Goal: Task Accomplishment & Management: Complete application form

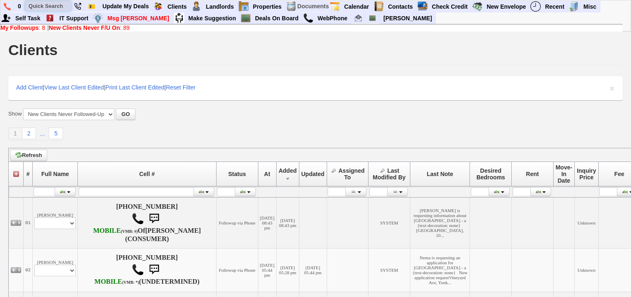
drag, startPoint x: 0, startPoint y: 0, endPoint x: 64, endPoint y: 4, distance: 64.3
click at [64, 4] on input "text" at bounding box center [48, 6] width 46 height 10
type input "mark an"
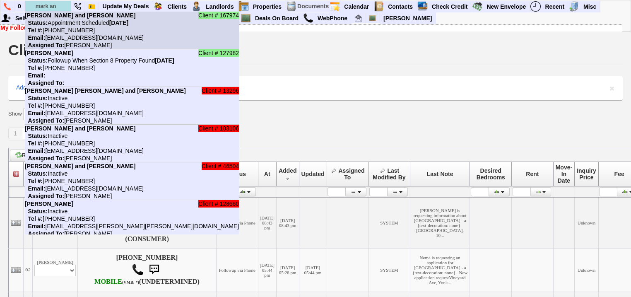
click at [60, 18] on font "Client # 167974 Mark and Jessica Burt Status: Appointment Scheduled Saturday, S…" at bounding box center [84, 30] width 119 height 36
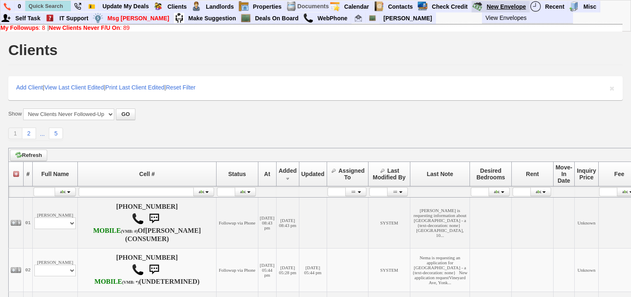
click at [504, 5] on link "New Envelope" at bounding box center [506, 6] width 46 height 11
click at [252, 15] on link "Deals On Board" at bounding box center [277, 18] width 51 height 11
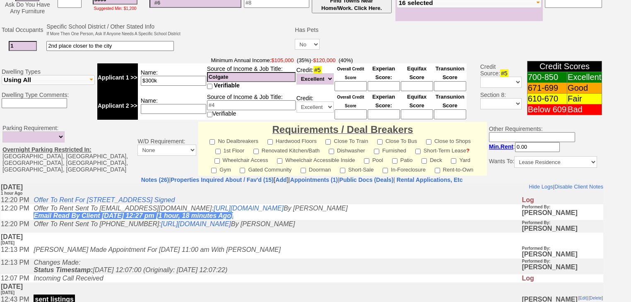
scroll to position [331, 0]
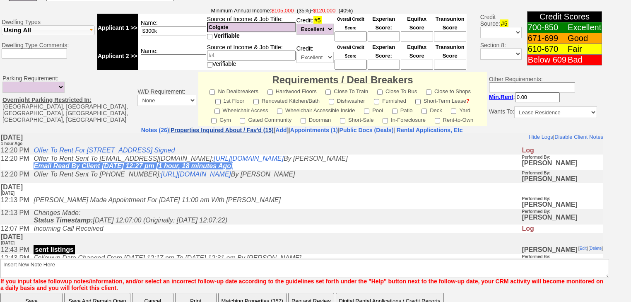
click at [231, 127] on link "Properties Inquired About / Fav'd (15)" at bounding box center [222, 130] width 103 height 7
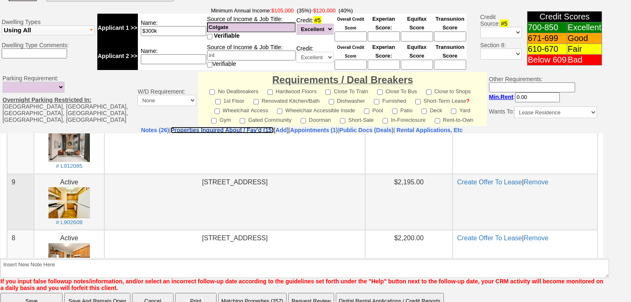
scroll to position [515, 0]
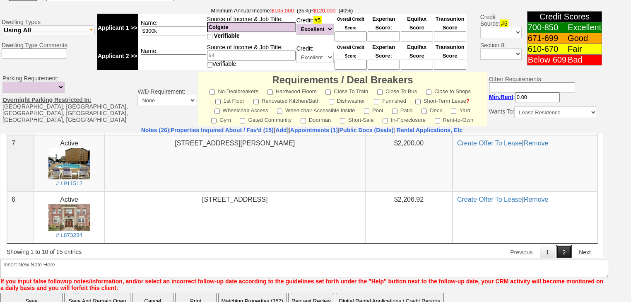
click at [558, 247] on link "2" at bounding box center [564, 251] width 16 height 15
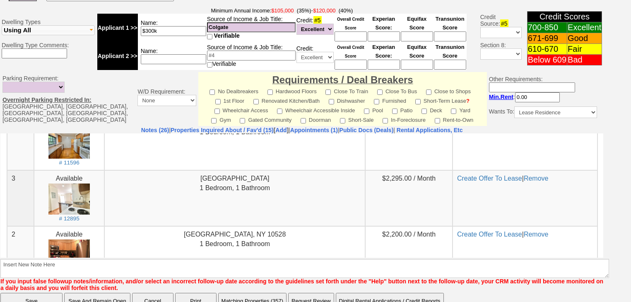
scroll to position [99, 0]
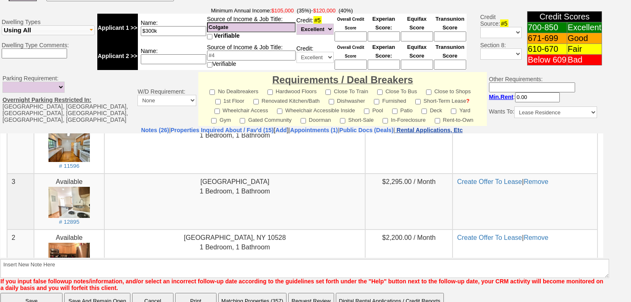
drag, startPoint x: 450, startPoint y: 1, endPoint x: 458, endPoint y: 118, distance: 117.1
click at [458, 127] on nobr "Rental Applications, Etc" at bounding box center [430, 130] width 66 height 7
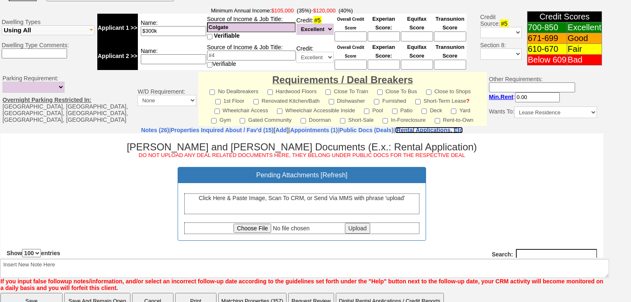
scroll to position [0, 0]
click at [302, 206] on div "Click Here & Paste Image, Scan To CRM, or Send Via MMS with phrase 'upload'" at bounding box center [301, 203] width 235 height 21
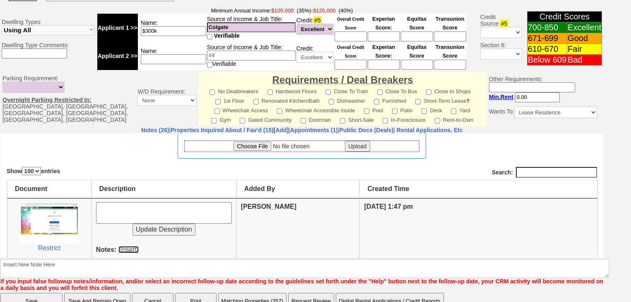
scroll to position [78, 0]
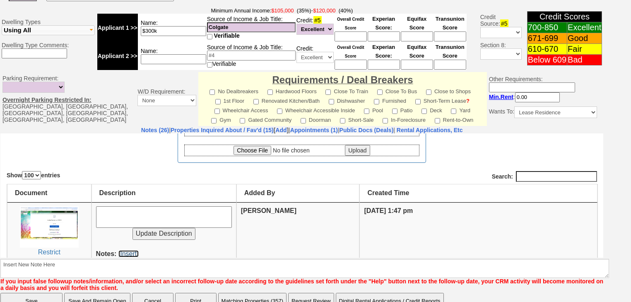
click at [133, 252] on link "[Insert]" at bounding box center [128, 253] width 20 height 7
click at [206, 127] on link "Properties Inquired About / Fav'd (15)" at bounding box center [222, 130] width 103 height 7
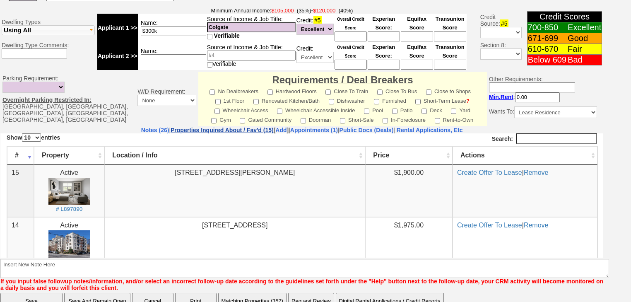
scroll to position [0, 0]
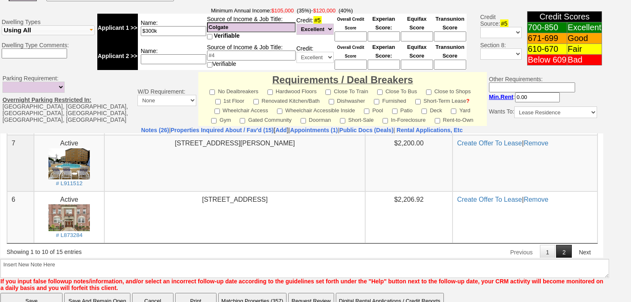
click at [556, 246] on link "2" at bounding box center [564, 251] width 16 height 15
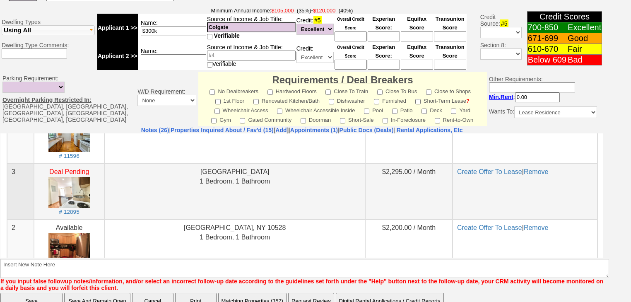
scroll to position [99, 0]
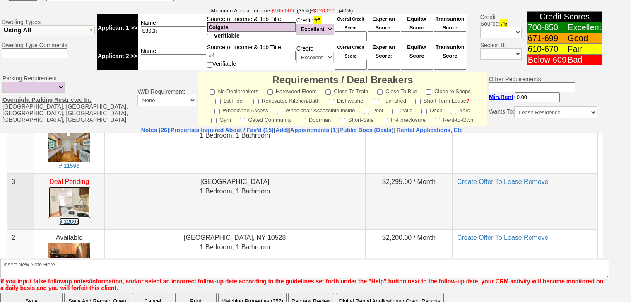
click at [75, 219] on small "# 12895" at bounding box center [69, 221] width 20 height 6
drag, startPoint x: 425, startPoint y: 25, endPoint x: 462, endPoint y: 122, distance: 104.2
click at [463, 127] on nobr "Rental Applications, Etc" at bounding box center [430, 130] width 66 height 7
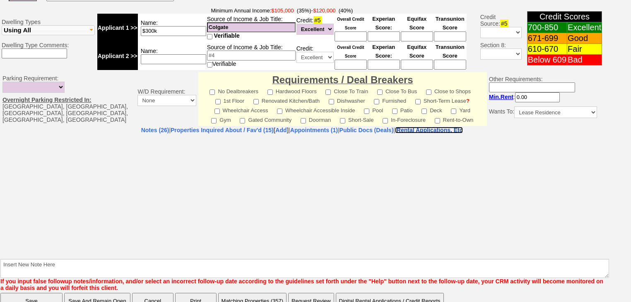
select select "100"
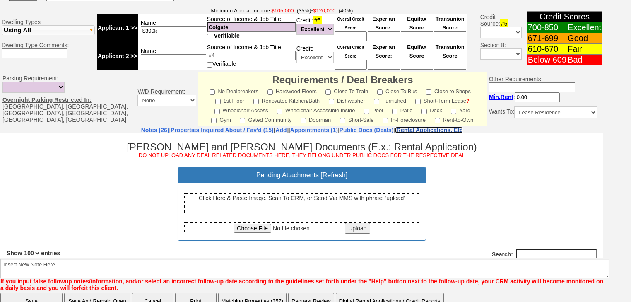
scroll to position [0, 0]
click at [257, 230] on input "file" at bounding box center [289, 227] width 110 height 9
type input "C:\fakepath\Listing.pdf"
click at [361, 227] on input "Upload" at bounding box center [357, 227] width 25 height 11
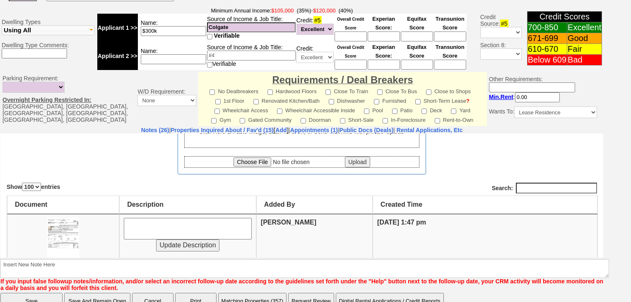
scroll to position [99, 0]
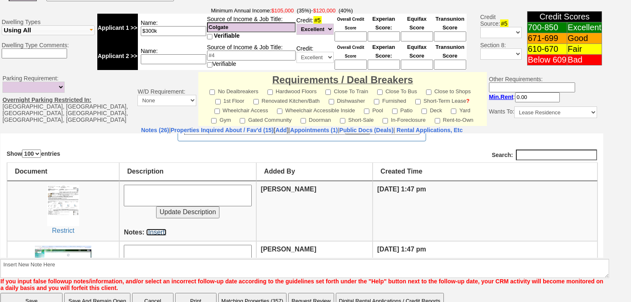
click at [151, 229] on link "[Insert]" at bounding box center [156, 231] width 20 height 7
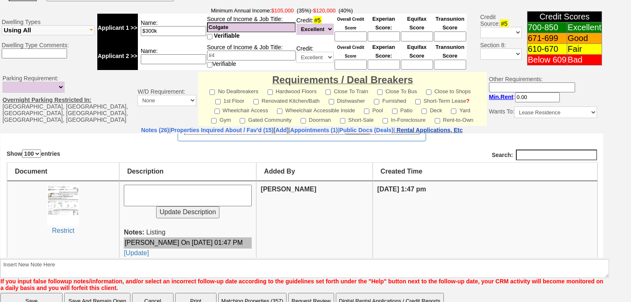
drag, startPoint x: 447, startPoint y: 118, endPoint x: 434, endPoint y: 1, distance: 117.9
click at [447, 127] on nobr "Rental Applications, Etc" at bounding box center [430, 130] width 66 height 7
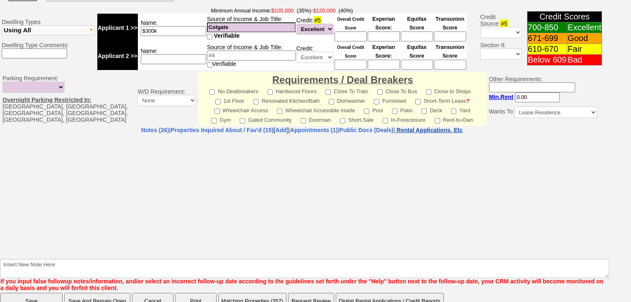
select select "100"
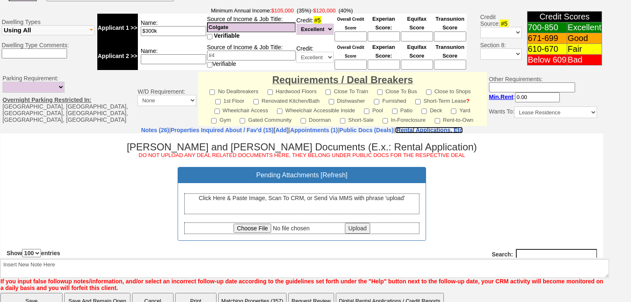
scroll to position [0, 0]
click at [265, 225] on input "file" at bounding box center [289, 227] width 110 height 9
type input "C:\fakepath\Jessica Burt offer to rent.pdf"
click at [360, 228] on input "Upload" at bounding box center [357, 227] width 25 height 11
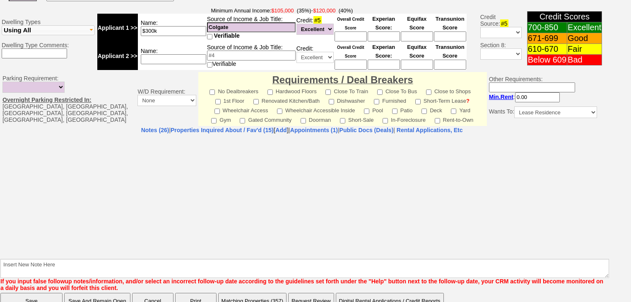
select select "100"
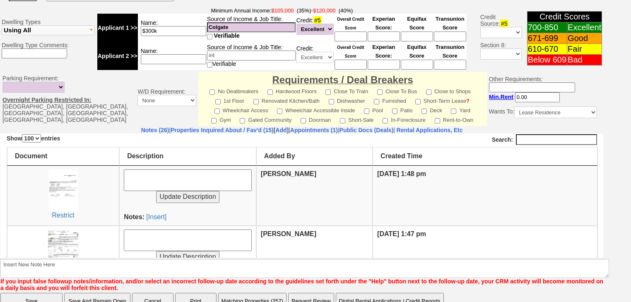
scroll to position [133, 0]
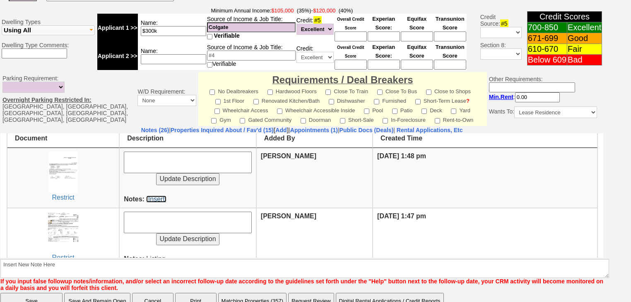
click at [159, 198] on link "[Insert]" at bounding box center [156, 198] width 20 height 7
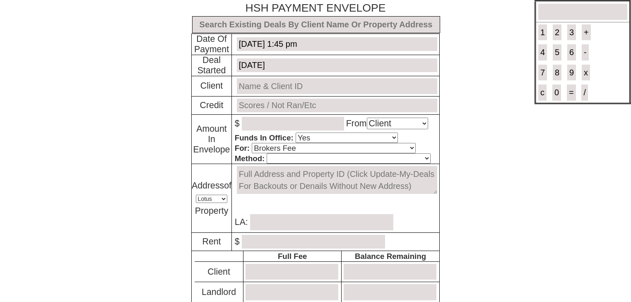
select select "Client"
select select "Yes"
select select "Brokers Fee"
select select "Lotus"
select select "Yes"
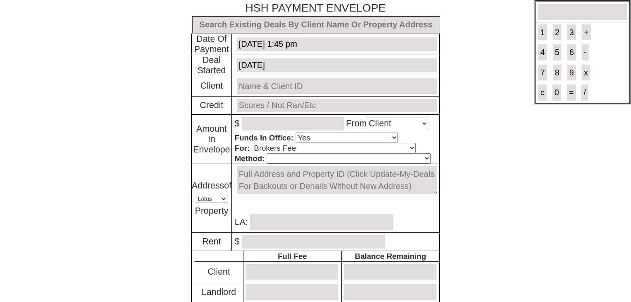
select select "No"
click at [271, 28] on input "text" at bounding box center [316, 24] width 248 height 17
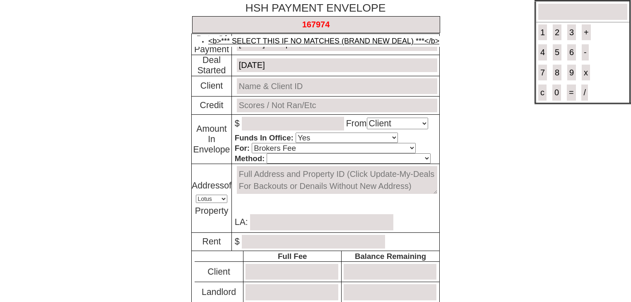
click at [272, 37] on link "<b>*** SELECT THIS IF NO MATCHES (BRAND NEW DEAL) ***</b>" at bounding box center [323, 41] width 231 height 8
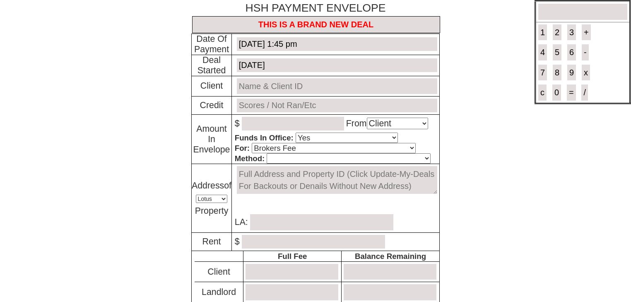
type input "THIS IS A BRAND NEW DEAL"
click at [267, 82] on input "text" at bounding box center [337, 86] width 200 height 16
click at [271, 100] on link "[PERSON_NAME] and [PERSON_NAME] # 167974" at bounding box center [336, 102] width 172 height 8
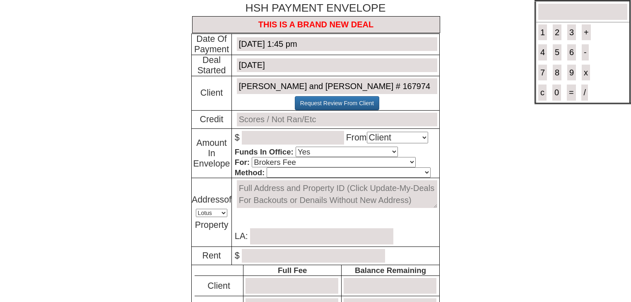
type input "[PERSON_NAME] and [PERSON_NAME] # 167974"
click at [259, 117] on input "text" at bounding box center [337, 120] width 200 height 14
type input "not ran"
type input "600"
click at [292, 172] on select "Cash Certified Check Regular Check Credit Card Quickpay Wire ACH N/A" at bounding box center [349, 172] width 164 height 10
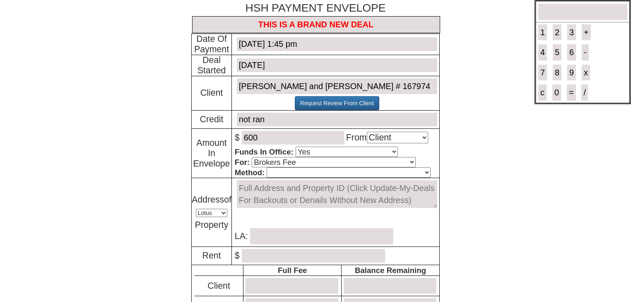
select select "Quickpay"
click at [267, 167] on select "Cash Certified Check Regular Check Credit Card Quickpay Wire ACH N/A" at bounding box center [349, 172] width 164 height 10
click at [237, 186] on textarea at bounding box center [337, 194] width 200 height 28
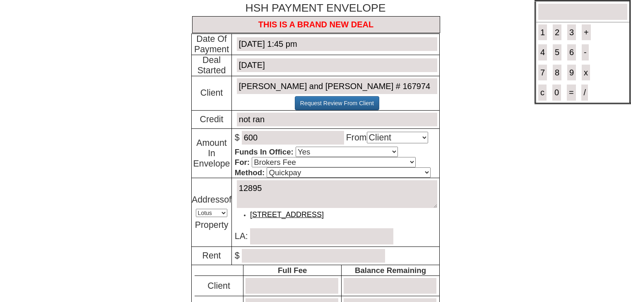
click at [324, 212] on link "331 W Post Rd - Unit #A in White Plains, NY - ID # 12895" at bounding box center [287, 214] width 74 height 8
type textarea "331 W Post Rd - Unit #A in White Plains, NY - ID # 12895"
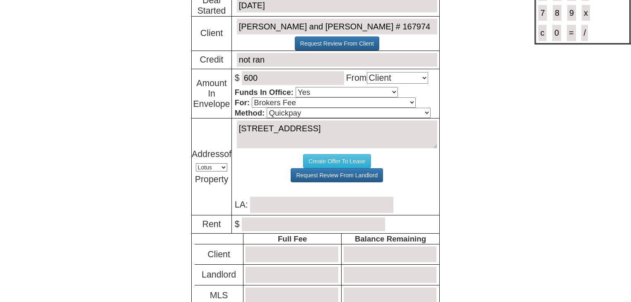
scroll to position [66, 0]
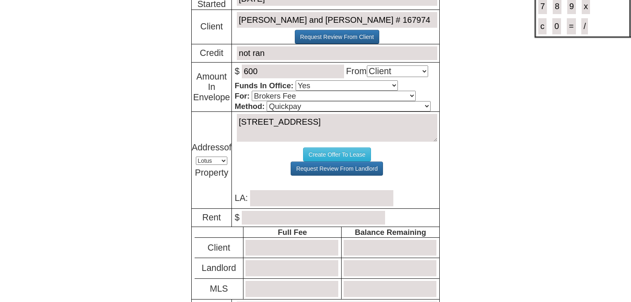
type textarea "331 W Post Rd - Unit #A in White Plains, NY - ID # 12895"
click at [286, 194] on input "text" at bounding box center [321, 198] width 143 height 16
type input "[PERSON_NAME]"
type input "2250"
type input "2700"
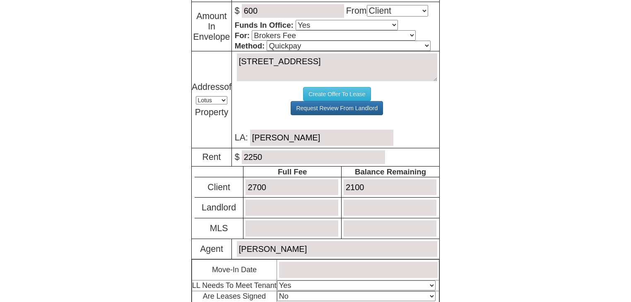
scroll to position [199, 0]
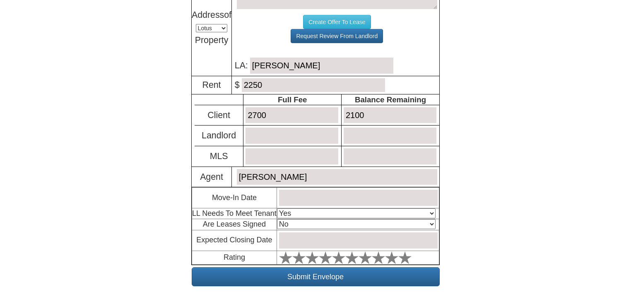
type input "2100"
click at [298, 192] on input "text" at bounding box center [358, 198] width 159 height 16
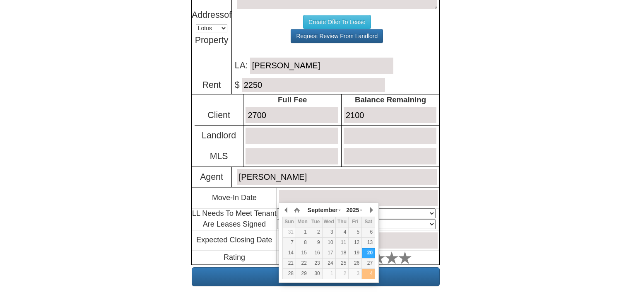
click at [368, 275] on div "4" at bounding box center [368, 273] width 13 height 7
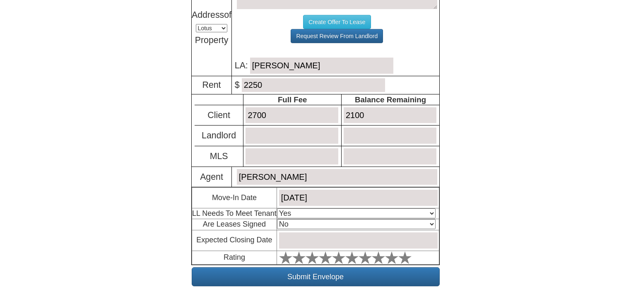
drag, startPoint x: 479, startPoint y: 187, endPoint x: 375, endPoint y: 188, distance: 103.6
click at [475, 187] on body "× Close Login E-mail Address: danielaburgos391@gmail.com Login!" at bounding box center [315, 58] width 631 height 514
click at [320, 194] on input "October 4, 2025" at bounding box center [358, 198] width 159 height 16
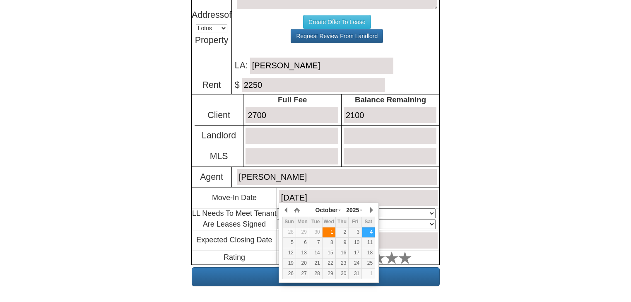
click at [331, 229] on div "1" at bounding box center [329, 232] width 13 height 7
type input "October 1, 2025"
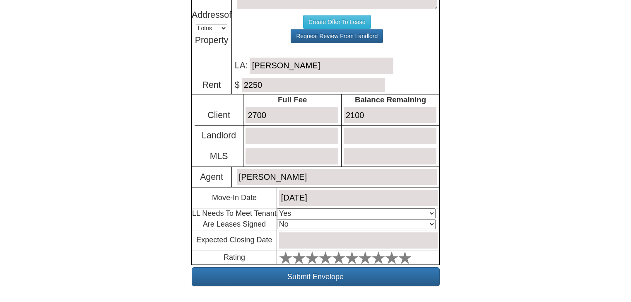
click at [284, 211] on select "Select An Option Yes Yes - Met No" at bounding box center [356, 213] width 159 height 10
select select "No"
click at [277, 208] on select "Select An Option Yes Yes - Met No" at bounding box center [356, 213] width 159 height 10
drag, startPoint x: 290, startPoint y: 241, endPoint x: 280, endPoint y: 241, distance: 10.4
click at [290, 241] on input "text" at bounding box center [358, 240] width 159 height 16
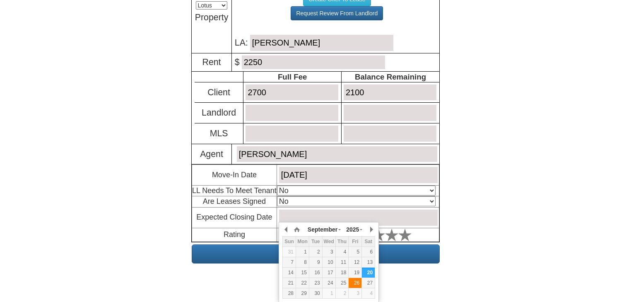
click at [359, 285] on div "26" at bounding box center [355, 283] width 13 height 7
type input "September 26, 2025"
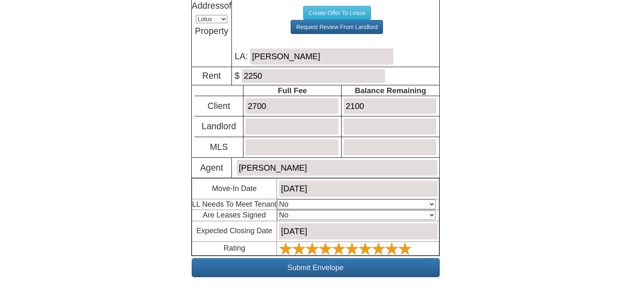
click at [403, 244] on polygon at bounding box center [404, 248] width 13 height 12
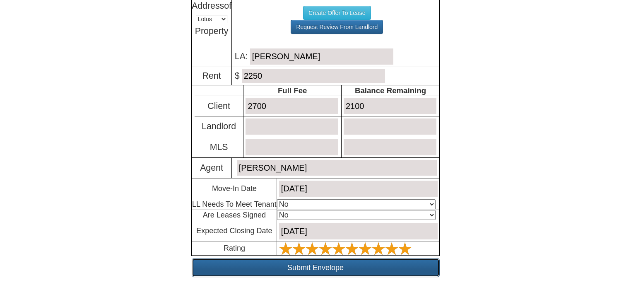
click at [365, 259] on input "Submit Envelope" at bounding box center [316, 267] width 248 height 19
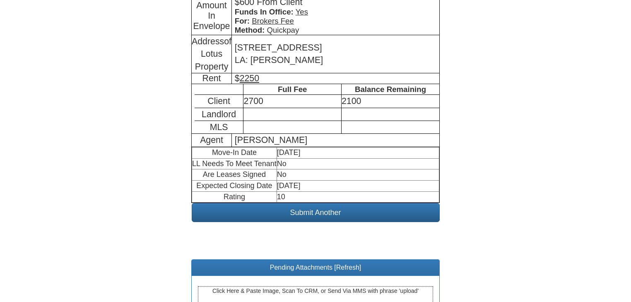
scroll to position [232, 0]
click at [318, 286] on div "Click Here & Paste Image, Scan To CRM, or Send Via MMS with phrase 'upload'" at bounding box center [315, 296] width 235 height 21
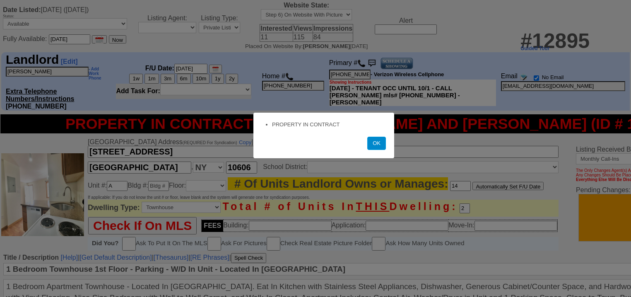
click at [378, 145] on button "OK" at bounding box center [376, 143] width 19 height 13
